Goal: Task Accomplishment & Management: Use online tool/utility

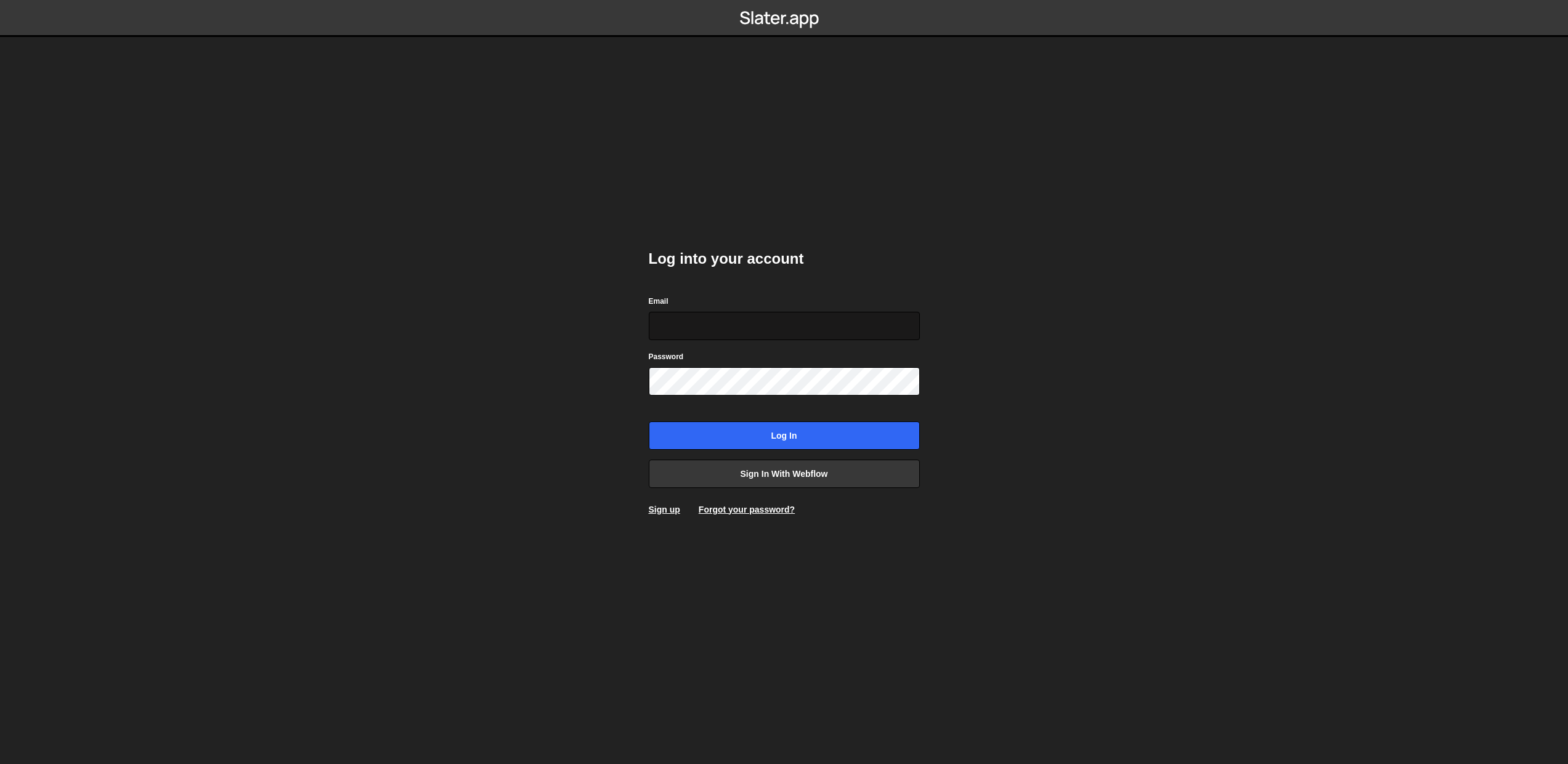
click at [700, 331] on input "Email" at bounding box center [784, 326] width 271 height 29
click at [719, 315] on input "Email" at bounding box center [784, 326] width 271 height 29
type input "[EMAIL_ADDRESS][DOMAIN_NAME]"
click at [840, 443] on input "Log in" at bounding box center [784, 435] width 271 height 29
click at [792, 320] on input "[EMAIL_ADDRESS][DOMAIN_NAME]" at bounding box center [784, 326] width 271 height 29
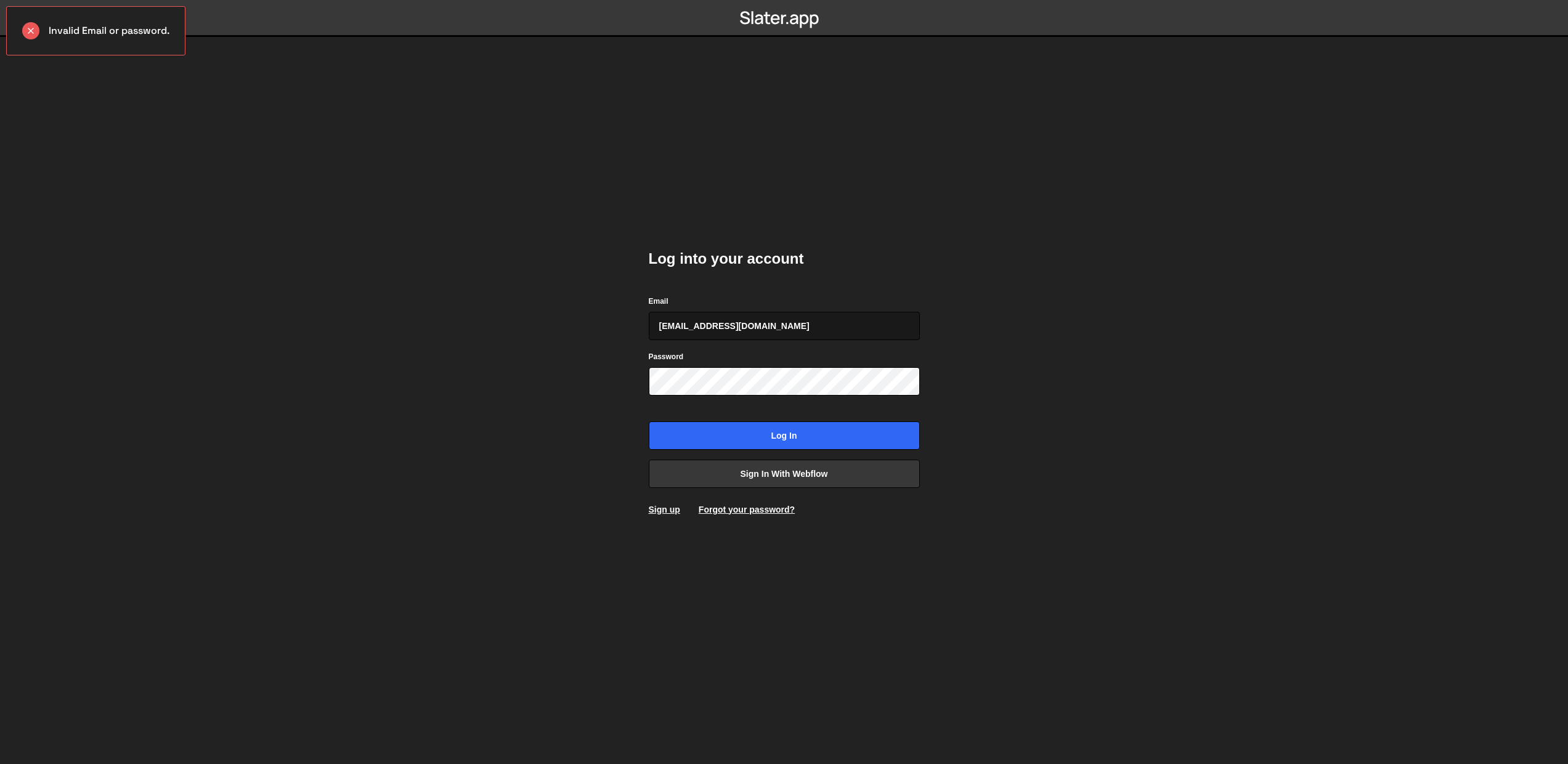
drag, startPoint x: 802, startPoint y: 327, endPoint x: 653, endPoint y: 314, distance: 149.6
click at [653, 314] on input "[EMAIL_ADDRESS][DOMAIN_NAME]" at bounding box center [784, 326] width 271 height 29
type input "gyurasics@gmail.com"
click at [738, 425] on input "Log in" at bounding box center [784, 435] width 271 height 29
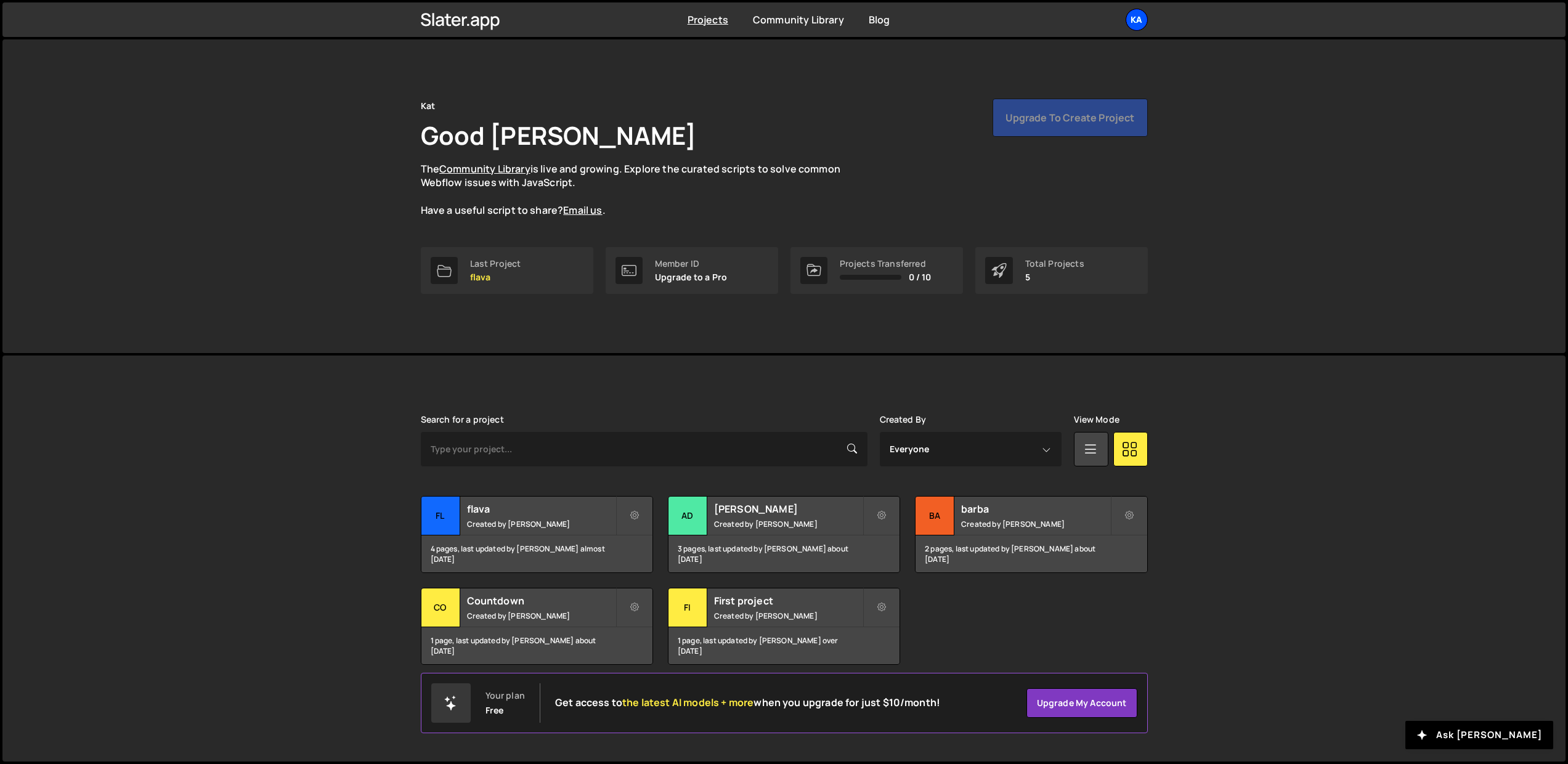
click at [1138, 27] on div "Ka" at bounding box center [1136, 20] width 22 height 22
click at [1065, 132] on button "Logout" at bounding box center [1071, 137] width 153 height 22
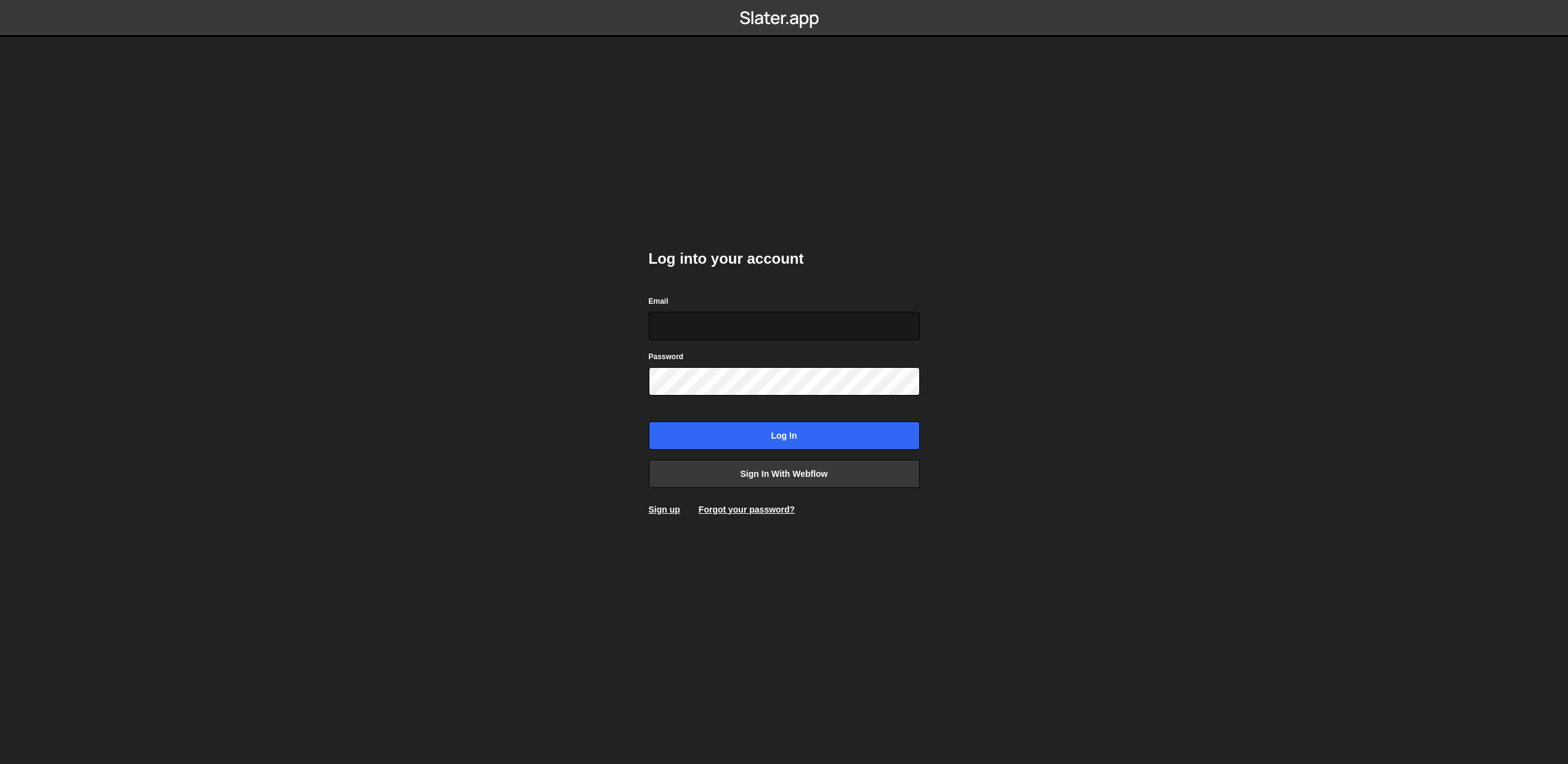
click at [784, 332] on input "Email" at bounding box center [784, 326] width 271 height 29
type input "[EMAIL_ADDRESS][DOMAIN_NAME]"
click at [732, 432] on input "Log in" at bounding box center [784, 435] width 271 height 29
click at [777, 508] on link "Forgot your password?" at bounding box center [746, 509] width 96 height 10
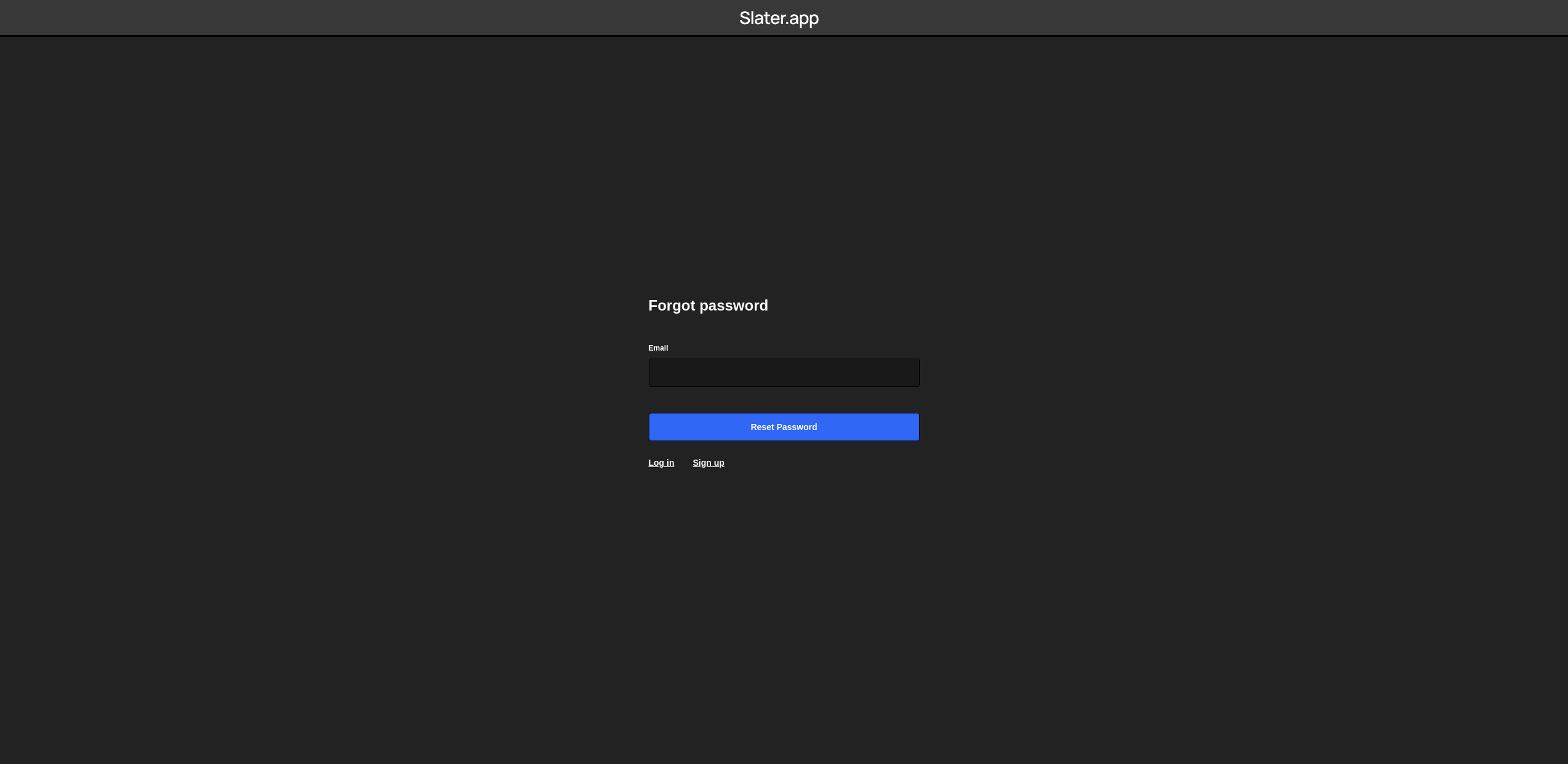
click at [797, 384] on input "Email" at bounding box center [784, 373] width 271 height 29
click at [754, 357] on div "Email" at bounding box center [784, 364] width 271 height 46
click at [756, 366] on input "Email" at bounding box center [784, 373] width 271 height 29
type input "gykwebdesign@gmail.com"
click at [712, 429] on input "Reset password" at bounding box center [784, 427] width 271 height 29
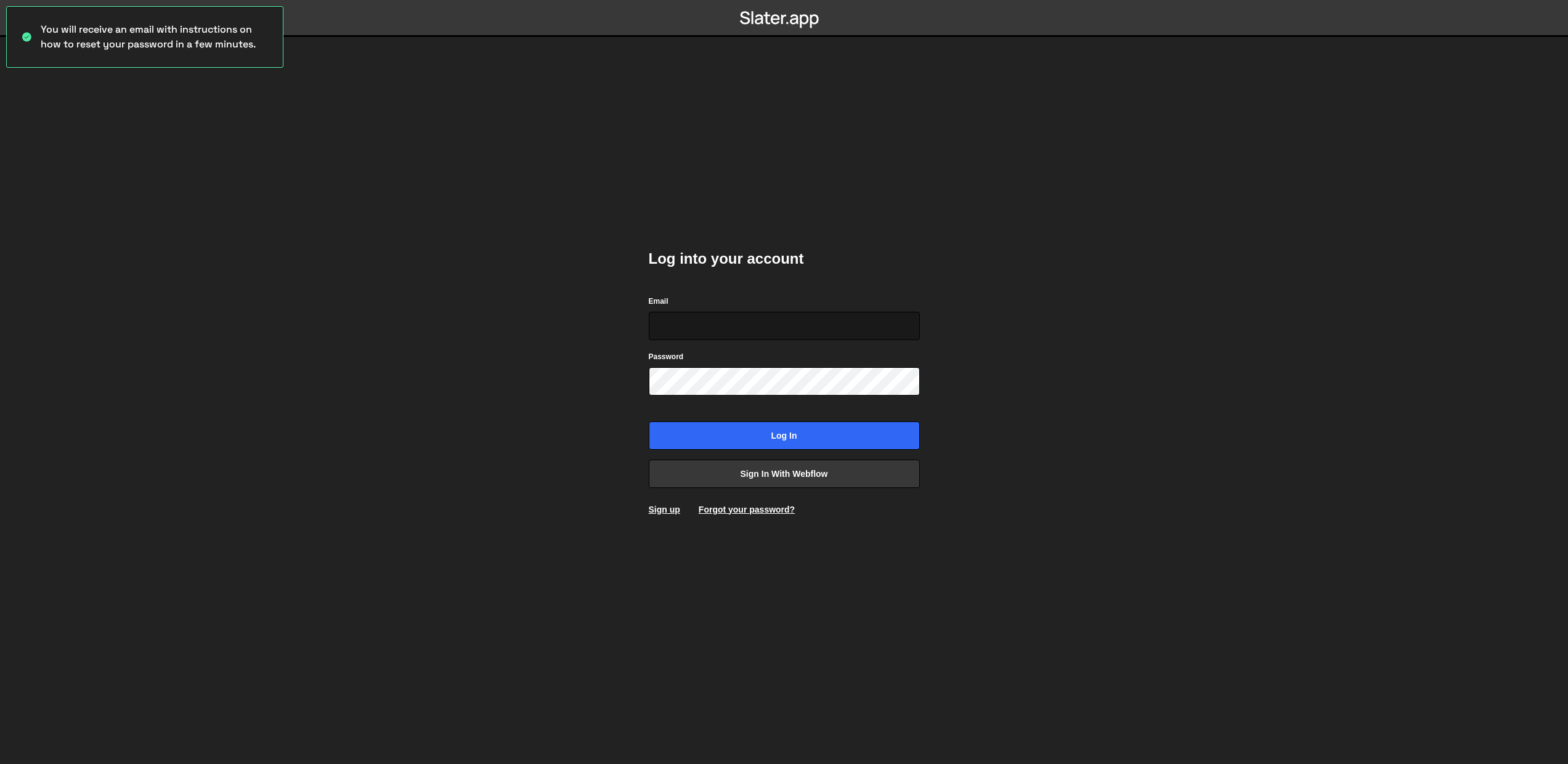
click at [727, 322] on input "Email" at bounding box center [784, 326] width 271 height 29
type input "[EMAIL_ADDRESS][DOMAIN_NAME]"
click at [761, 441] on input "Log in" at bounding box center [784, 435] width 271 height 29
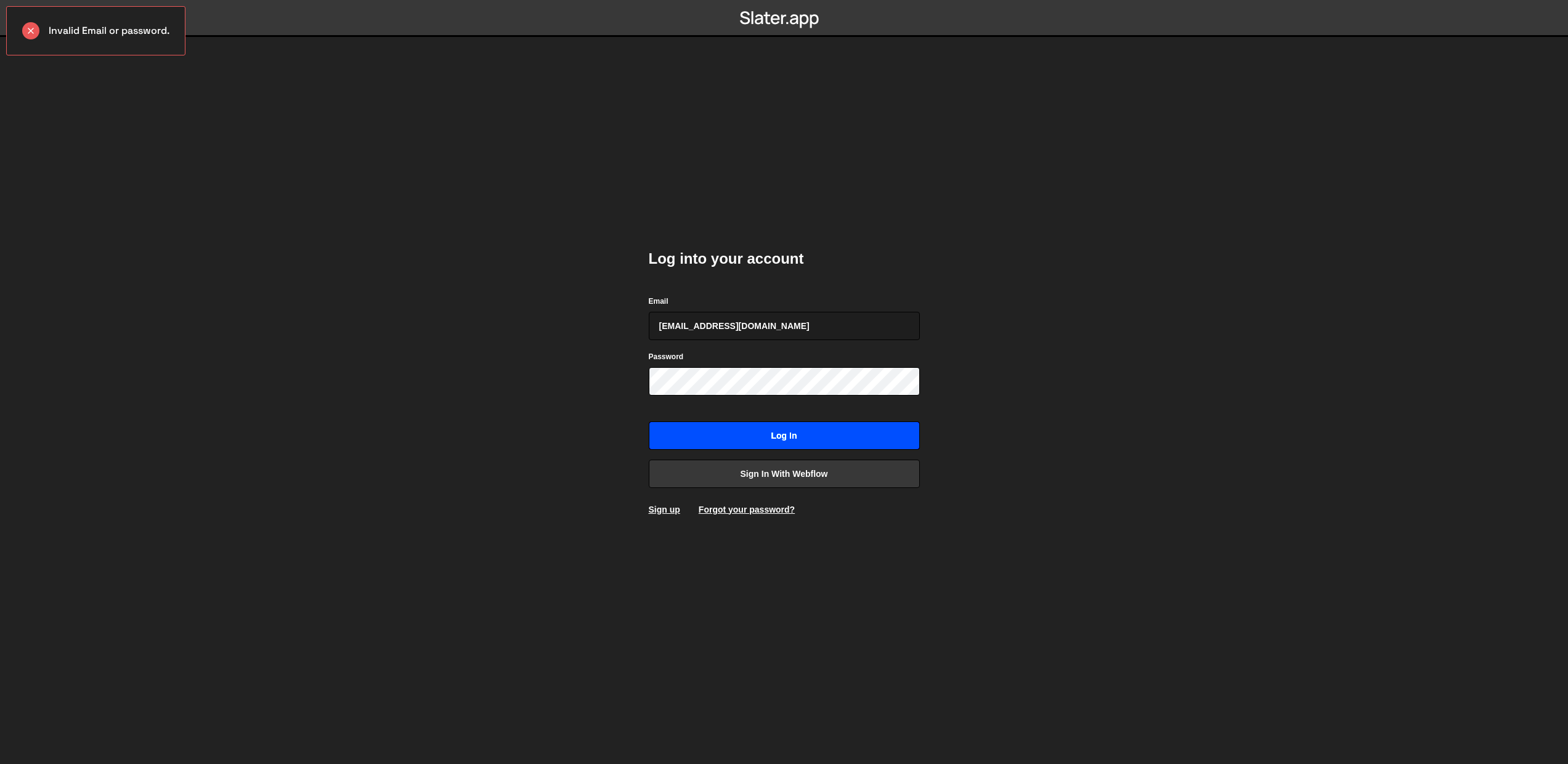
click at [728, 446] on input "Log in" at bounding box center [784, 435] width 271 height 29
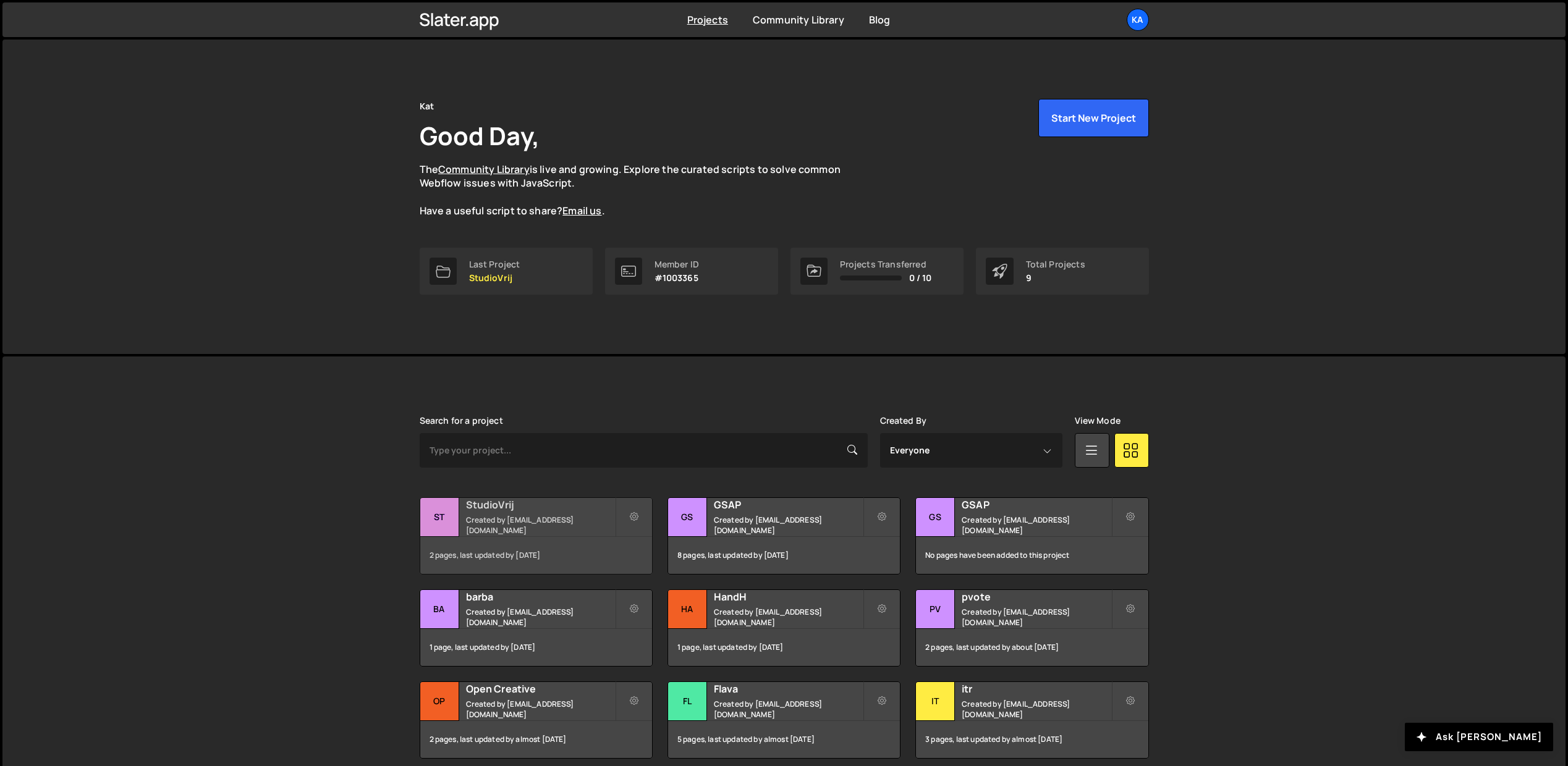
click at [504, 511] on h2 "StudioVrij" at bounding box center [540, 504] width 149 height 14
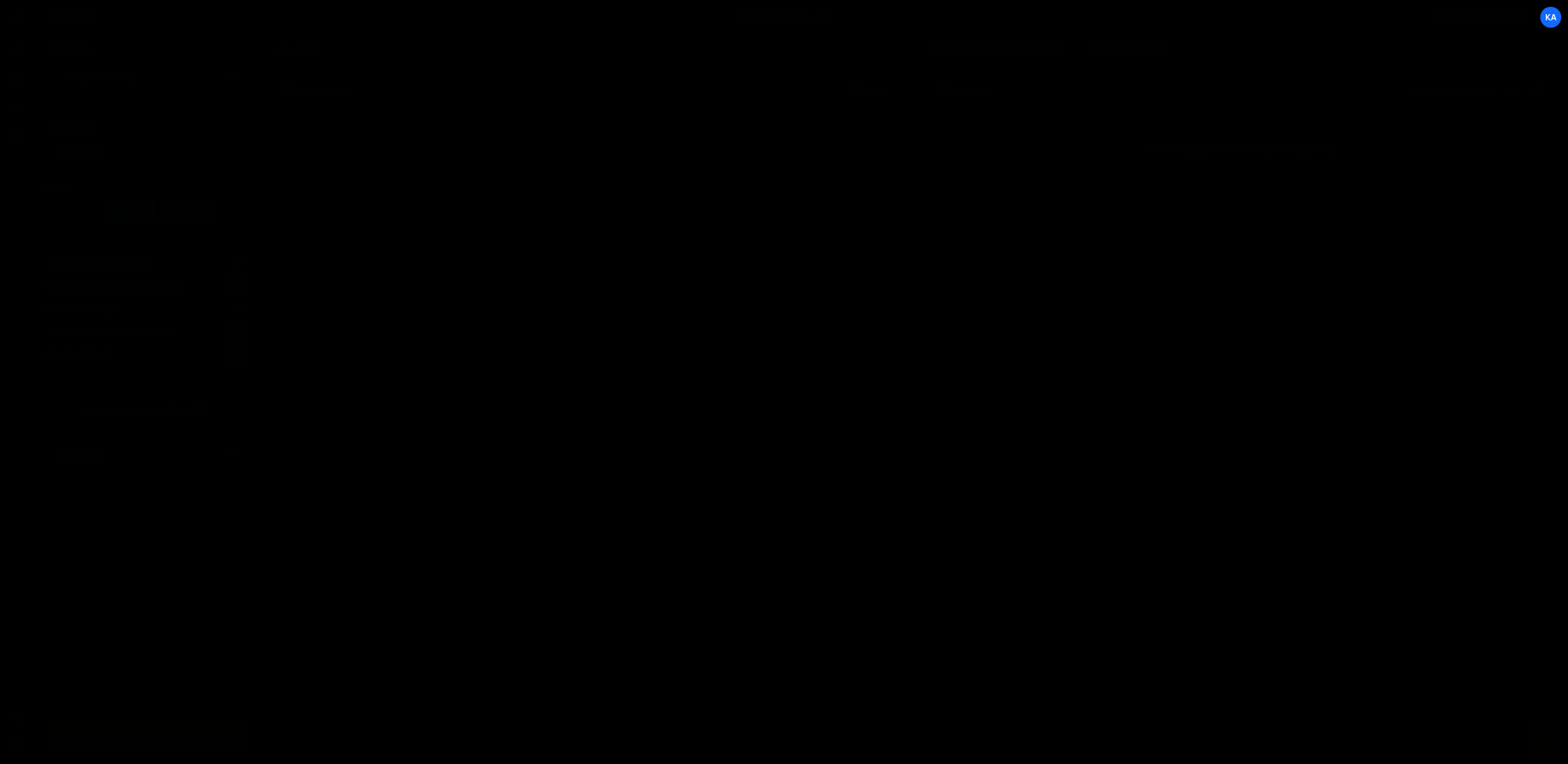
select select "6828ca4de4eedca9a6b78379"
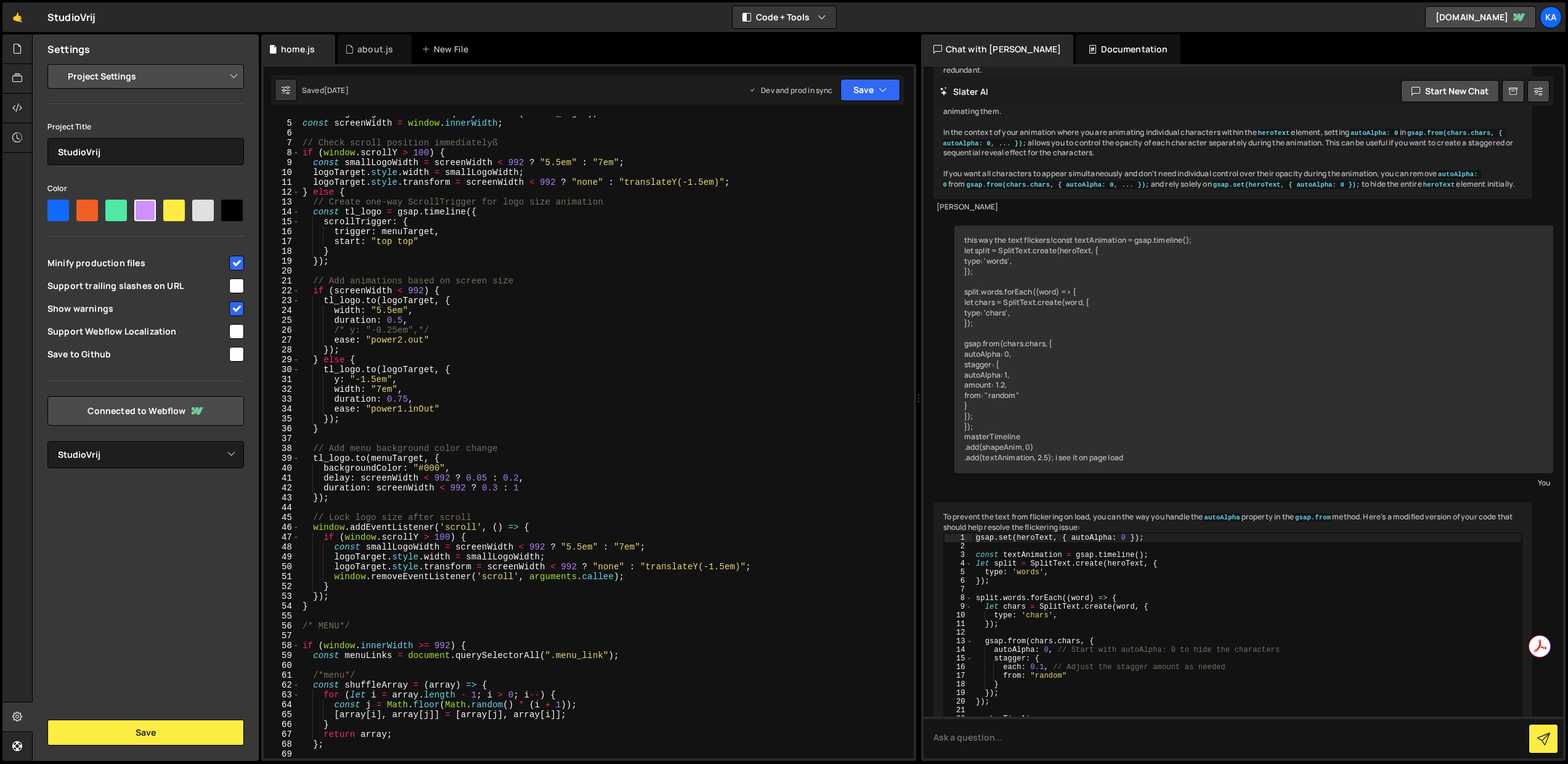
scroll to position [68, 0]
